Goal: Information Seeking & Learning: Learn about a topic

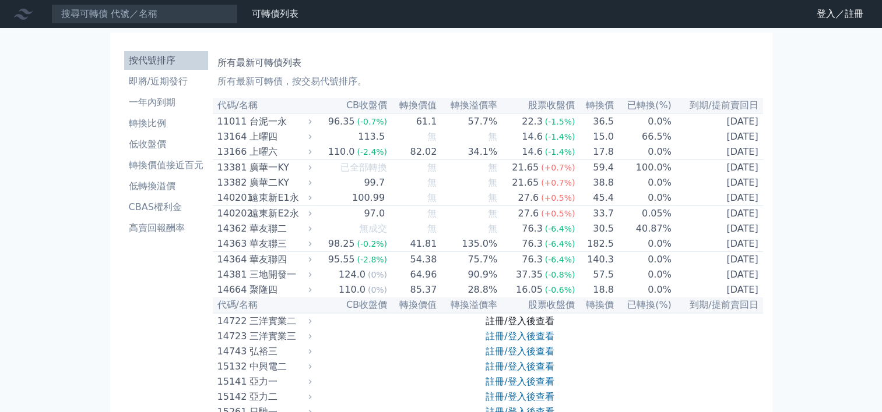
click at [496, 327] on link "註冊/登入後查看" at bounding box center [519, 321] width 68 height 11
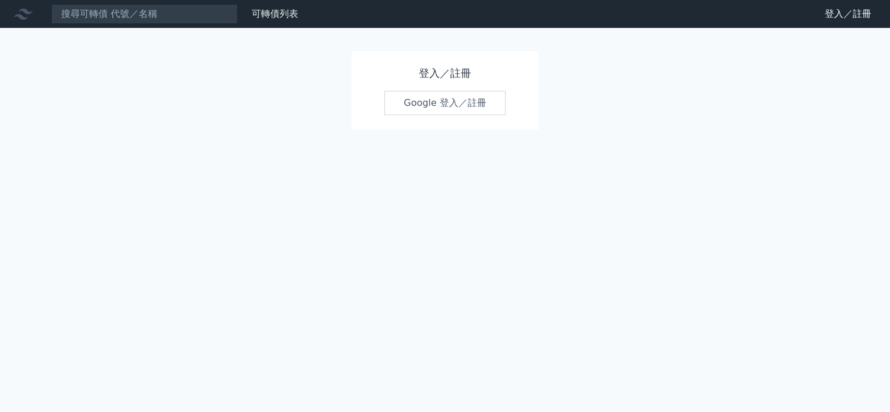
click at [426, 101] on link "Google 登入／註冊" at bounding box center [445, 103] width 121 height 24
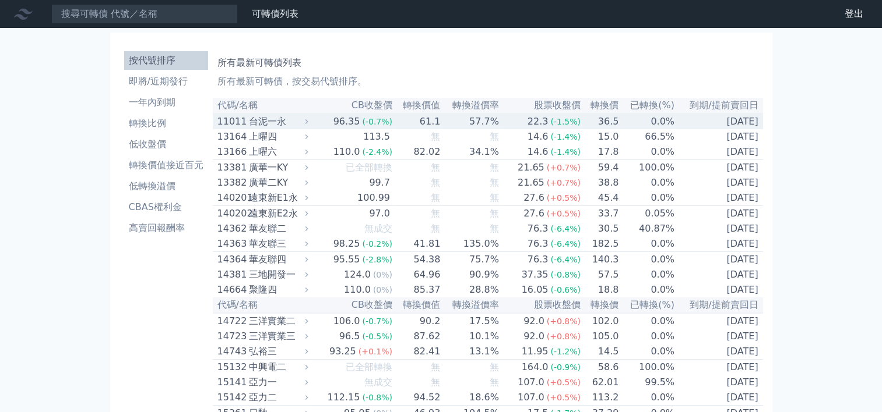
click at [320, 122] on td "96.35 (-0.7%)" at bounding box center [352, 122] width 82 height 16
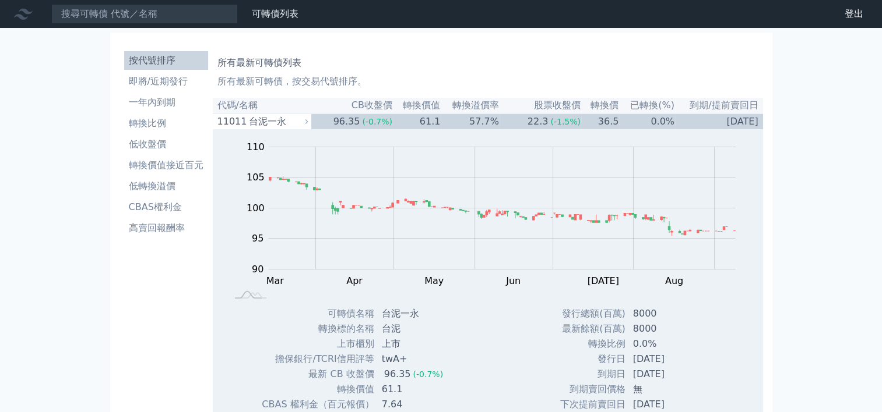
click at [161, 55] on li "按代號排序" at bounding box center [166, 61] width 84 height 14
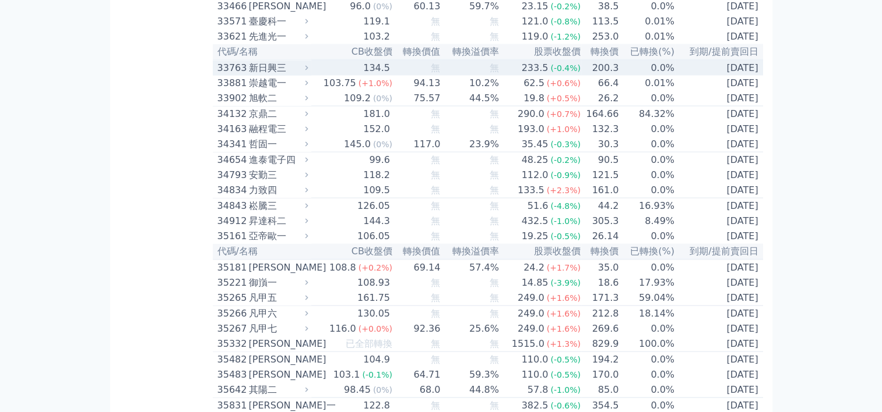
scroll to position [2272, 0]
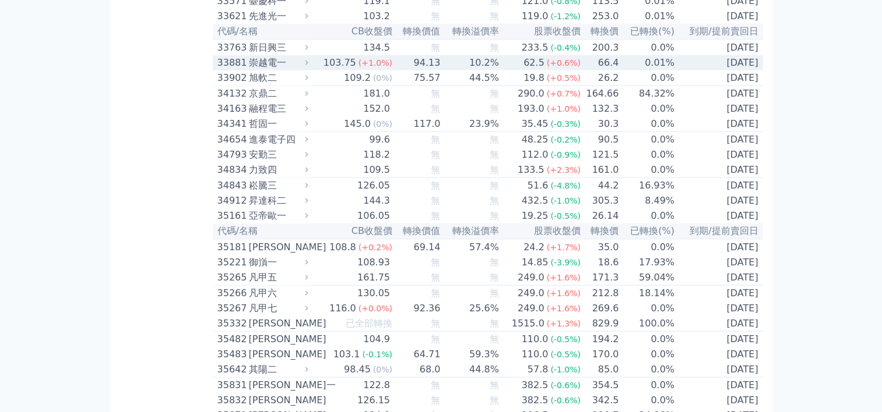
click at [315, 70] on td "103.75 (+1.0%)" at bounding box center [352, 62] width 82 height 15
